Goal: Connect with others: Connect with others

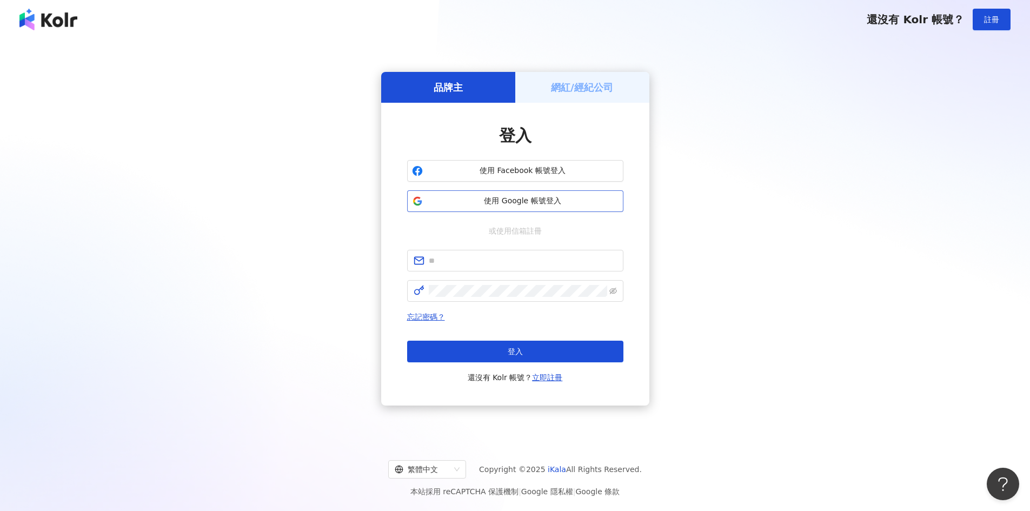
click at [529, 205] on span "使用 Google 帳號登入" at bounding box center [522, 201] width 191 height 11
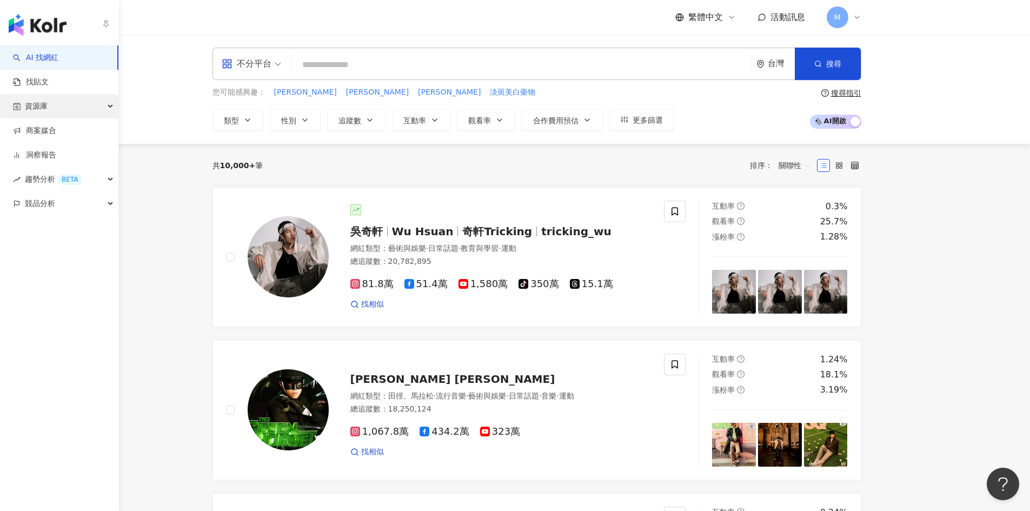
click at [101, 110] on div "資源庫" at bounding box center [59, 106] width 118 height 24
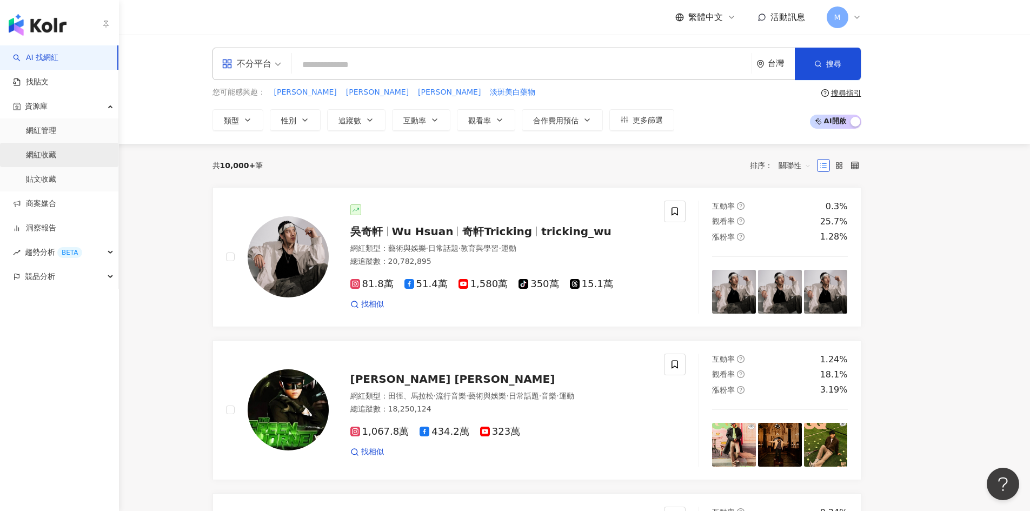
click at [56, 150] on link "網紅收藏" at bounding box center [41, 155] width 30 height 11
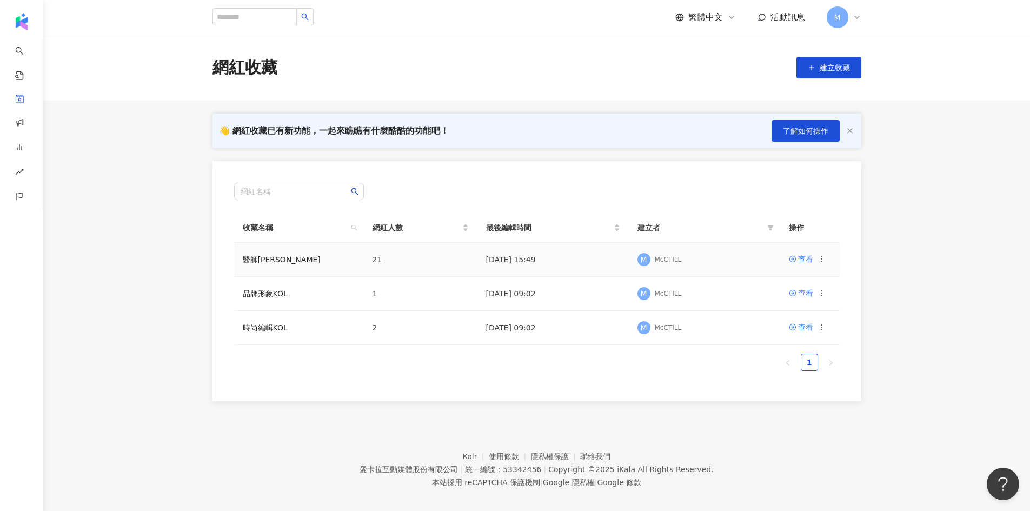
click at [802, 266] on td "查看" at bounding box center [809, 260] width 59 height 34
click at [802, 262] on div "查看" at bounding box center [805, 259] width 15 height 12
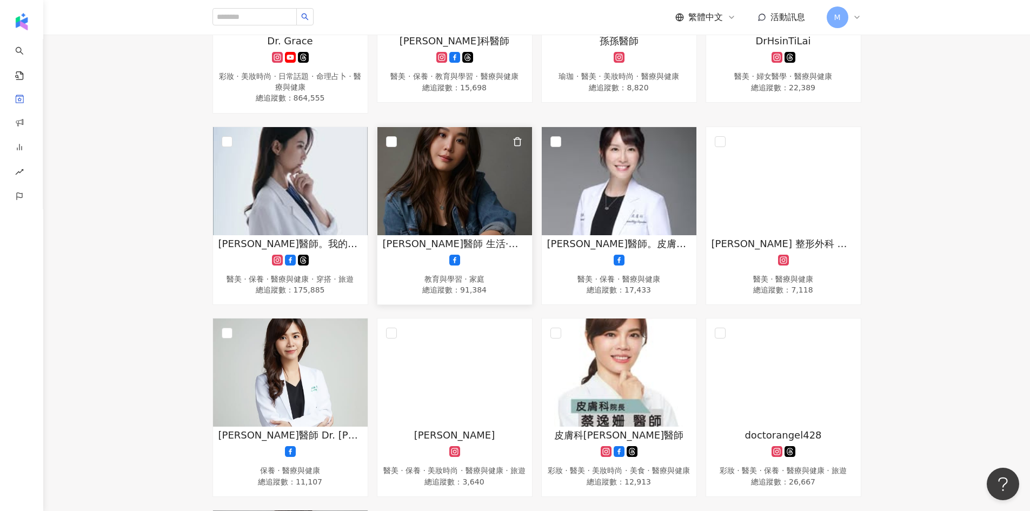
scroll to position [811, 0]
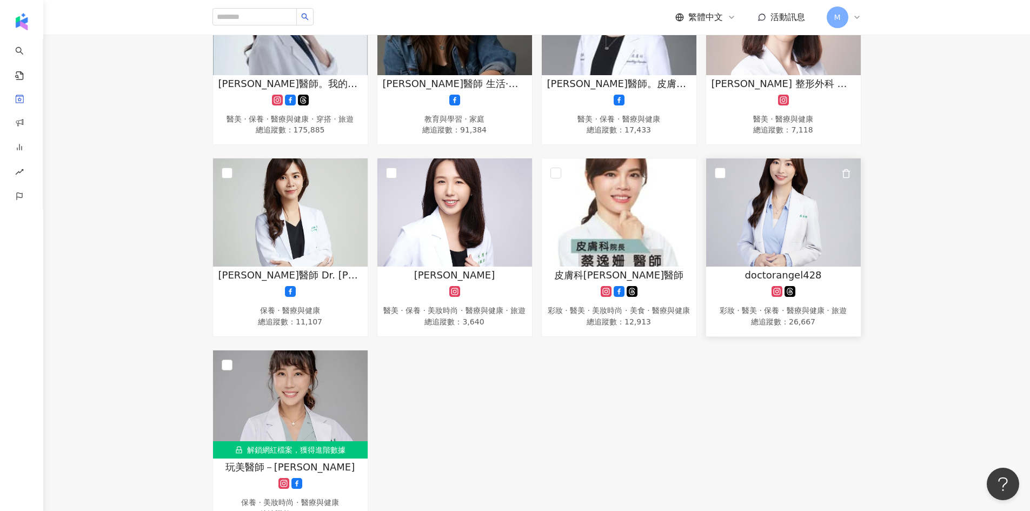
click at [841, 212] on img at bounding box center [783, 212] width 155 height 108
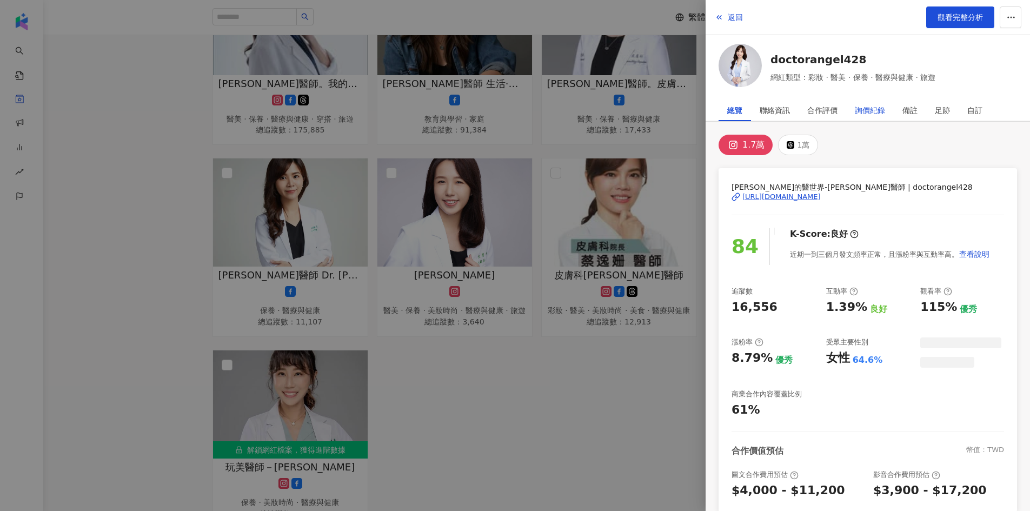
click at [874, 108] on div "詢價紀錄" at bounding box center [870, 110] width 30 height 22
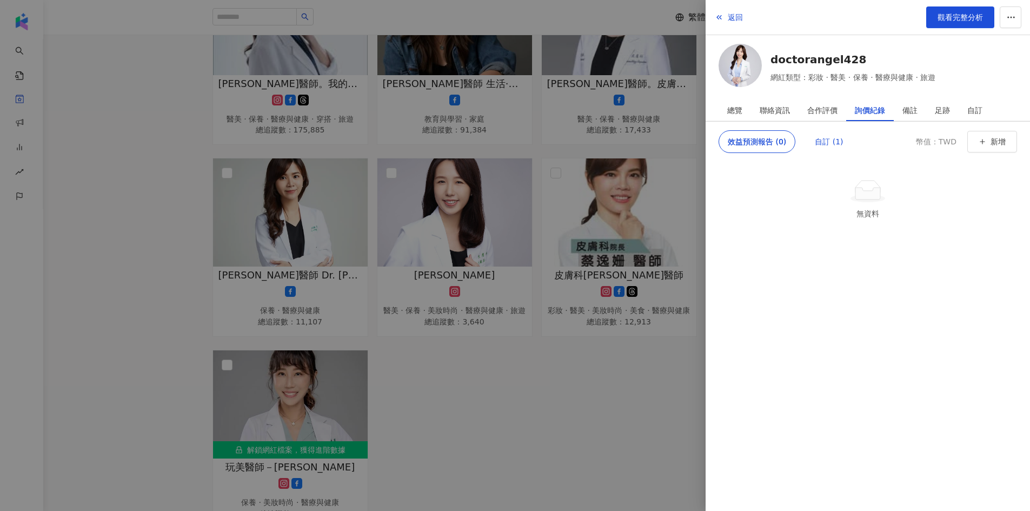
click at [835, 138] on div "自訂 (1)" at bounding box center [829, 142] width 28 height 22
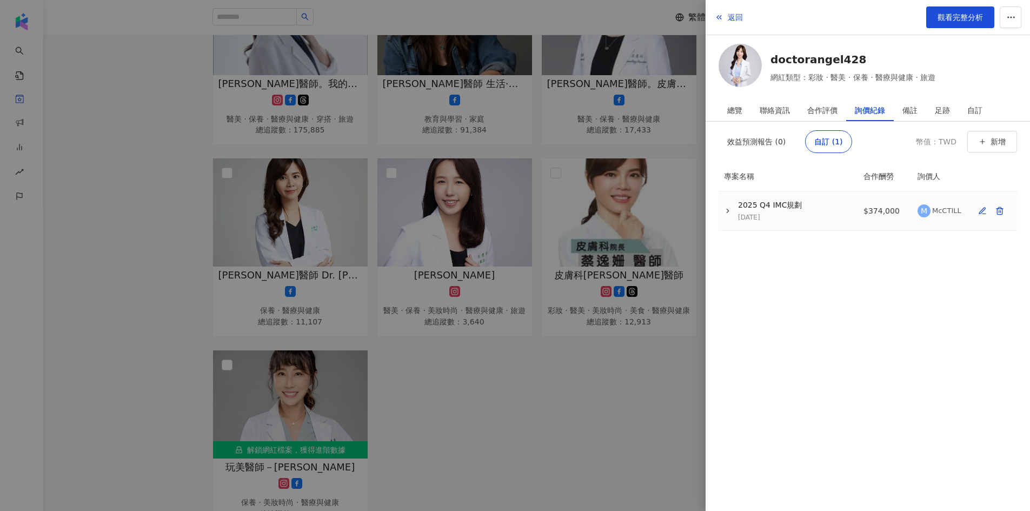
click at [806, 210] on div "[DATE] 2025 Q4 IMC規劃" at bounding box center [785, 211] width 131 height 22
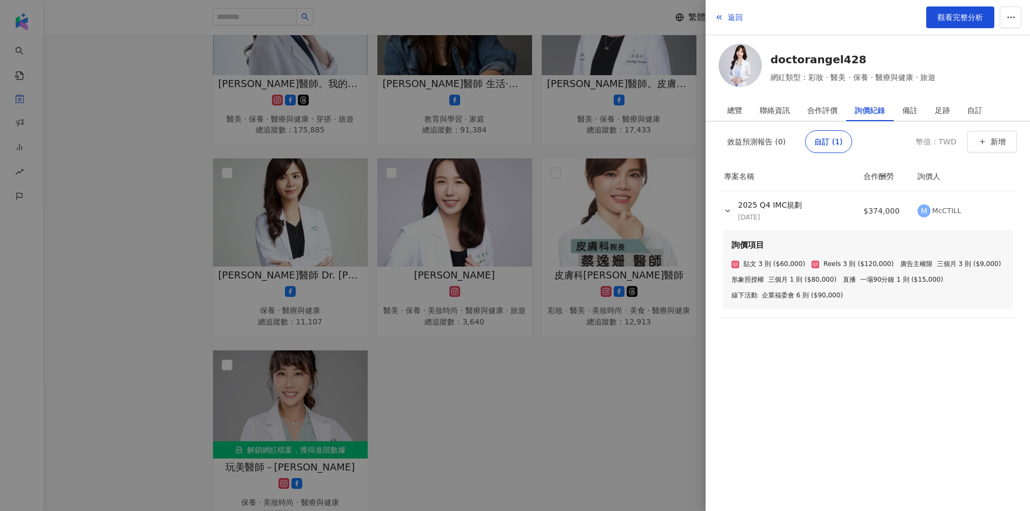
click at [639, 463] on div at bounding box center [515, 255] width 1030 height 511
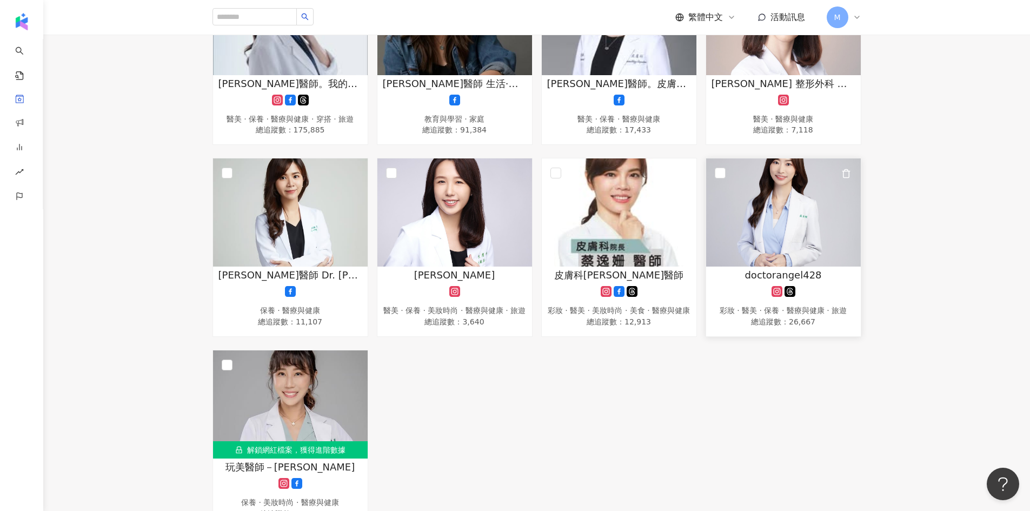
click at [774, 269] on span "doctorangel428" at bounding box center [783, 275] width 77 height 14
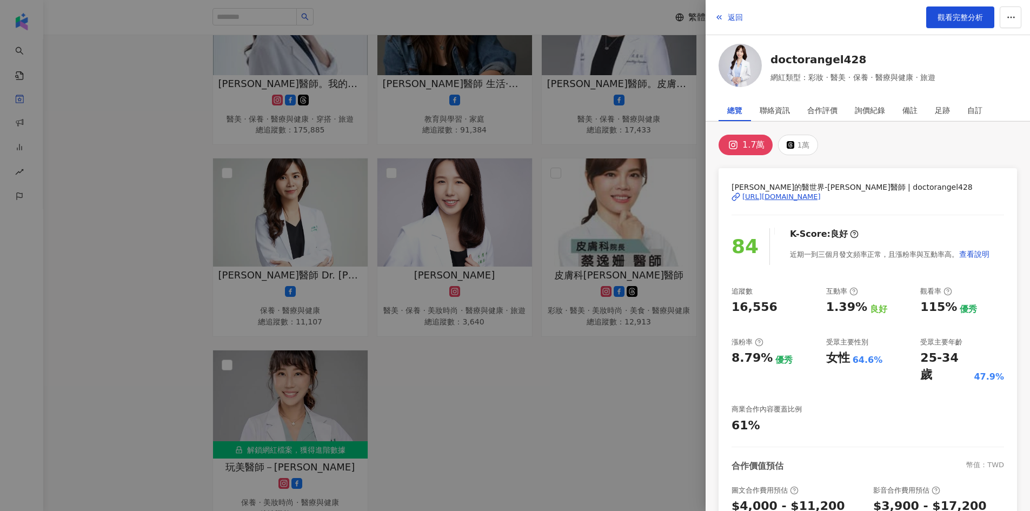
click at [801, 192] on div "[URL][DOMAIN_NAME]" at bounding box center [781, 197] width 78 height 10
click at [614, 411] on div at bounding box center [515, 255] width 1030 height 511
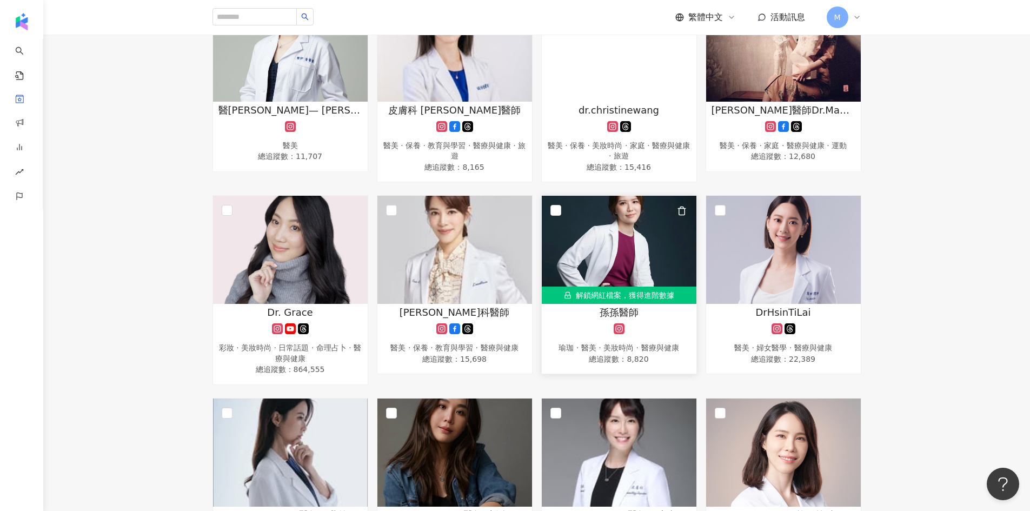
scroll to position [378, 0]
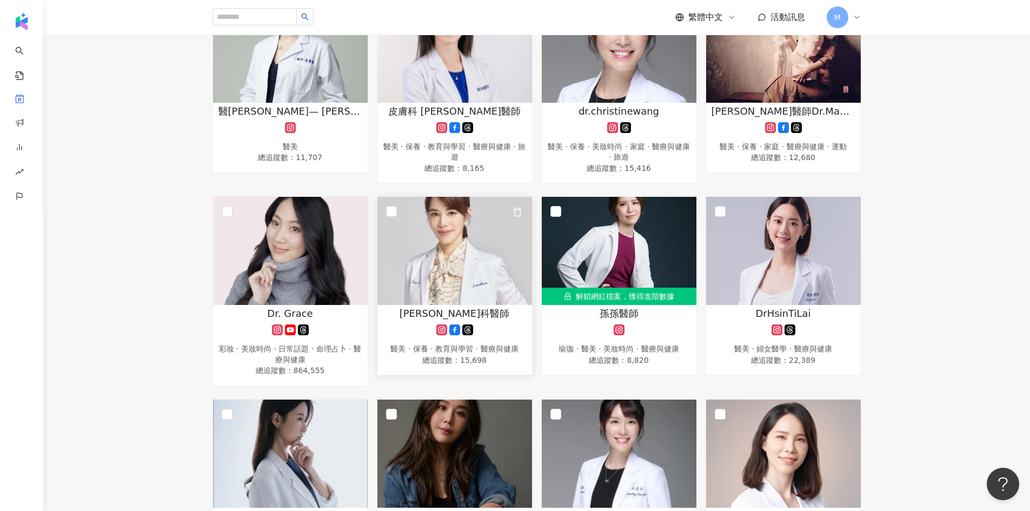
click at [463, 252] on img at bounding box center [454, 251] width 155 height 108
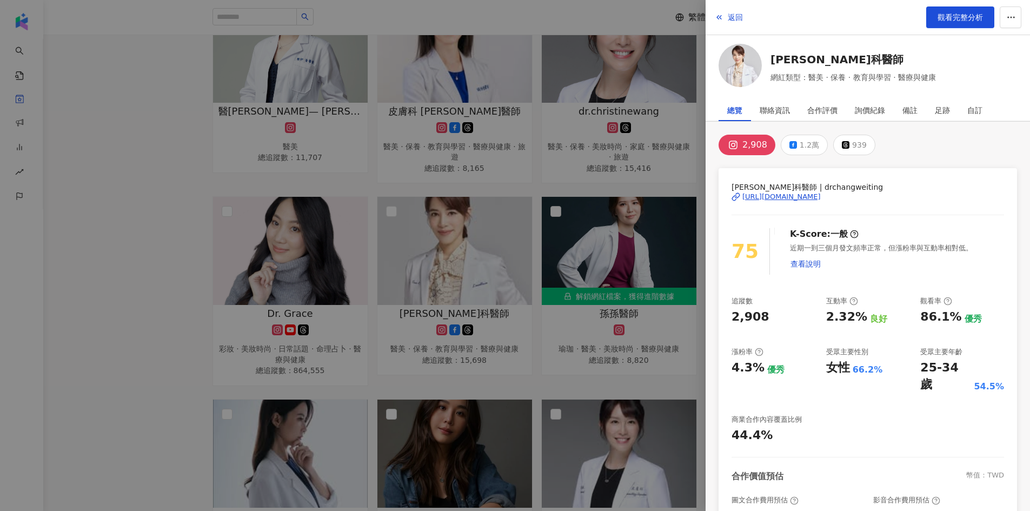
click at [800, 192] on div "[URL][DOMAIN_NAME]" at bounding box center [781, 197] width 78 height 10
click at [167, 127] on div at bounding box center [515, 255] width 1030 height 511
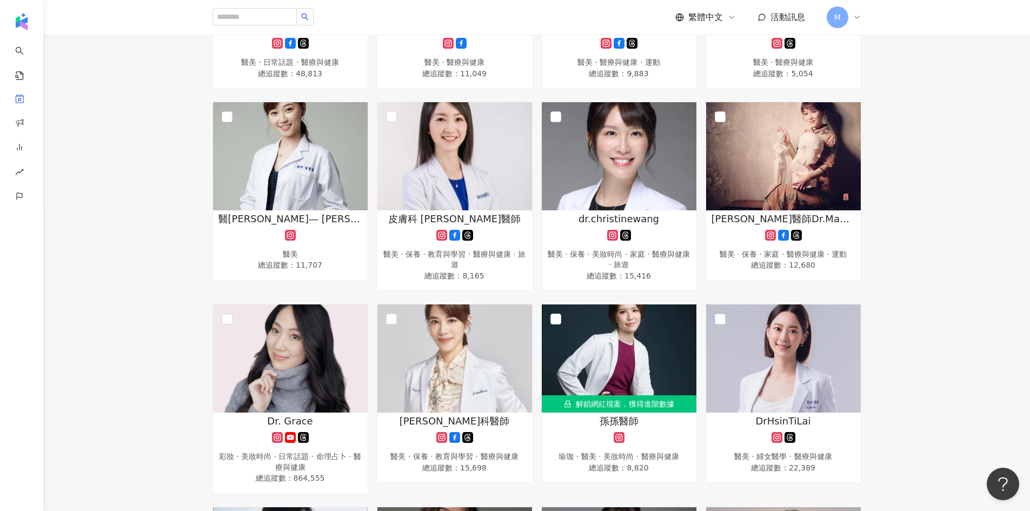
scroll to position [216, 0]
